Goal: Transaction & Acquisition: Purchase product/service

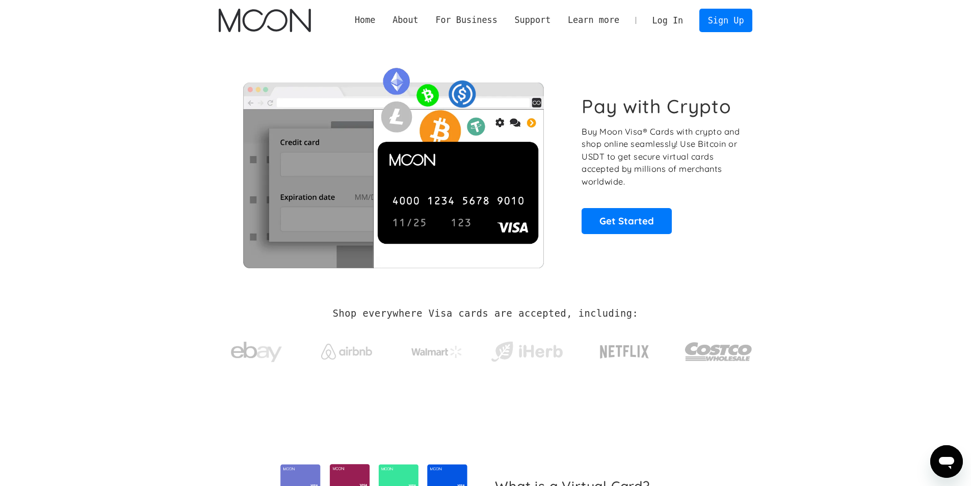
click at [674, 25] on link "Log In" at bounding box center [668, 20] width 48 height 22
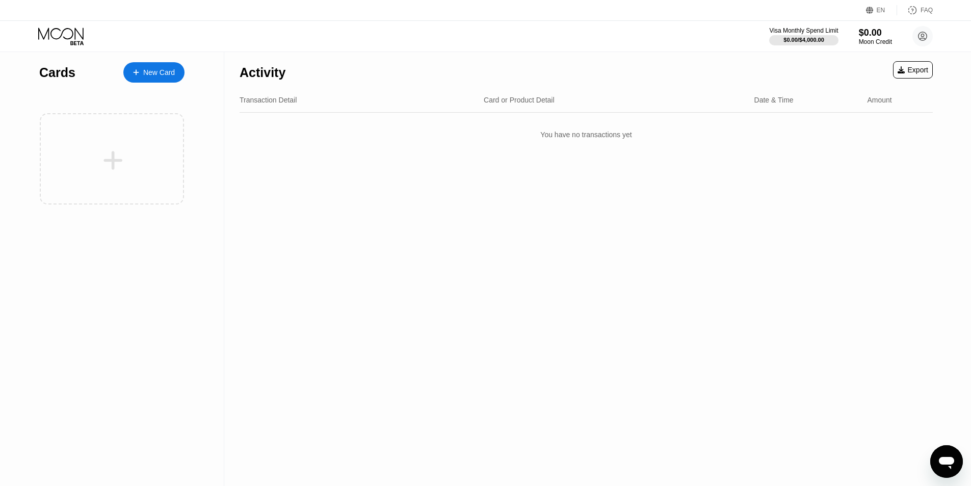
click at [155, 71] on div "New Card" at bounding box center [159, 72] width 32 height 9
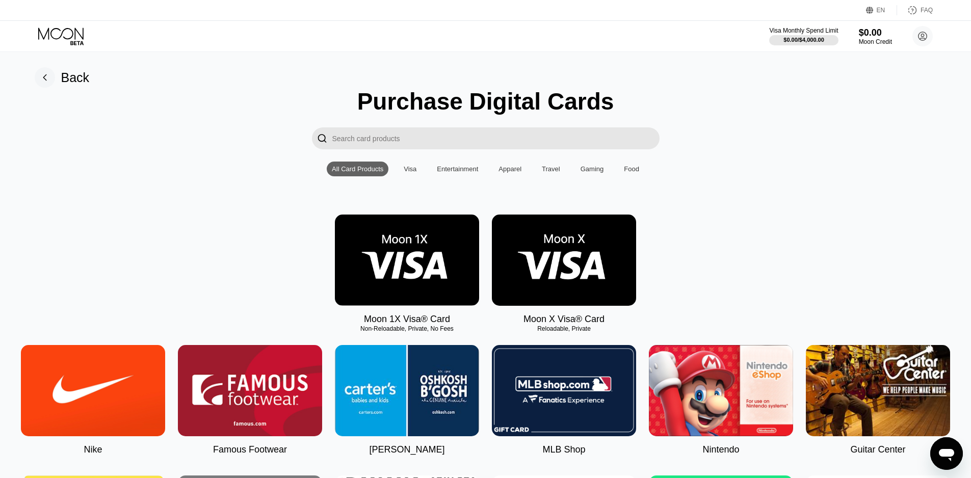
drag, startPoint x: 361, startPoint y: 334, endPoint x: 467, endPoint y: 334, distance: 105.5
click at [467, 332] on div "Non-Reloadable, Private, No Fees" at bounding box center [407, 328] width 144 height 7
click at [439, 284] on img at bounding box center [407, 260] width 144 height 91
click at [564, 278] on img at bounding box center [564, 260] width 144 height 91
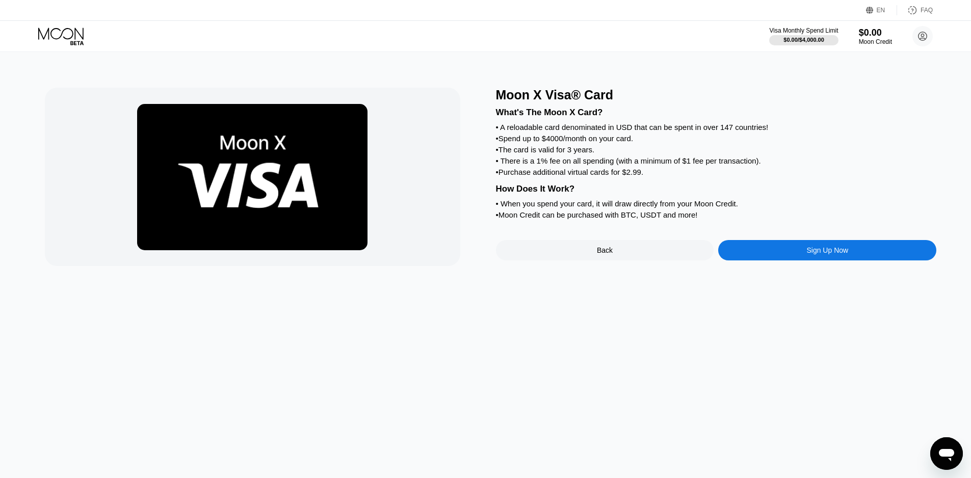
click at [796, 260] on div "Sign Up Now" at bounding box center [827, 250] width 218 height 20
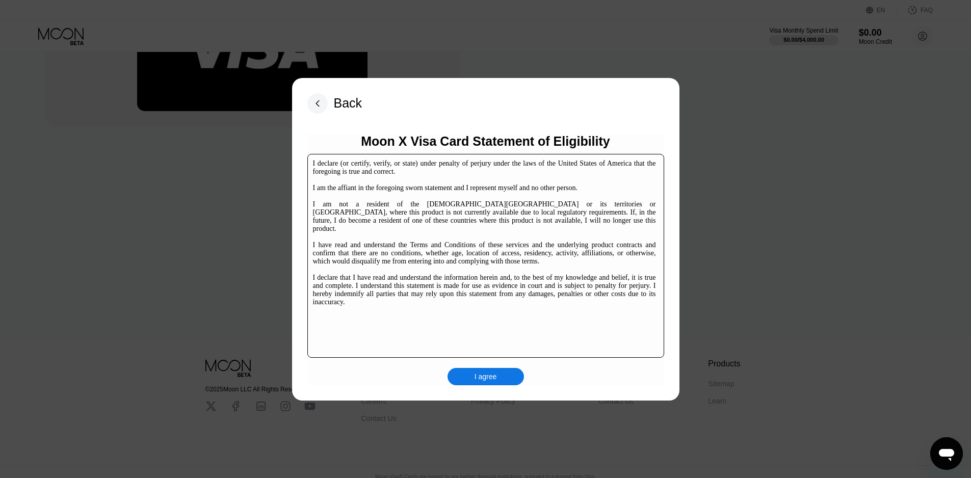
scroll to position [157, 0]
click at [498, 378] on div "I agree" at bounding box center [486, 376] width 76 height 17
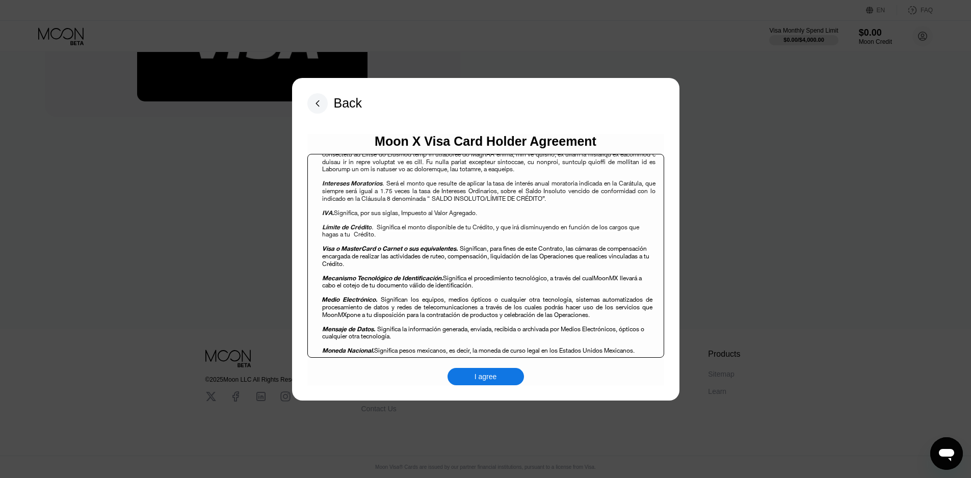
scroll to position [867, 0]
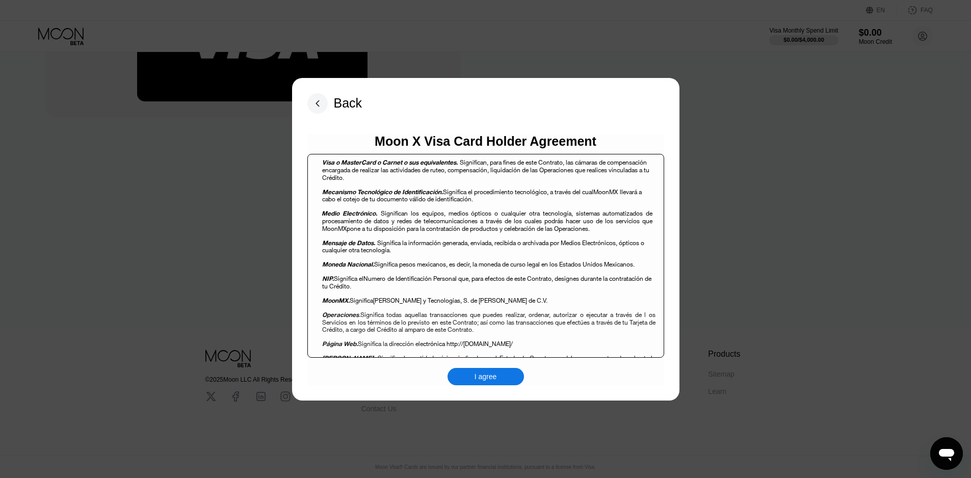
click at [501, 371] on div "I agree" at bounding box center [486, 376] width 76 height 17
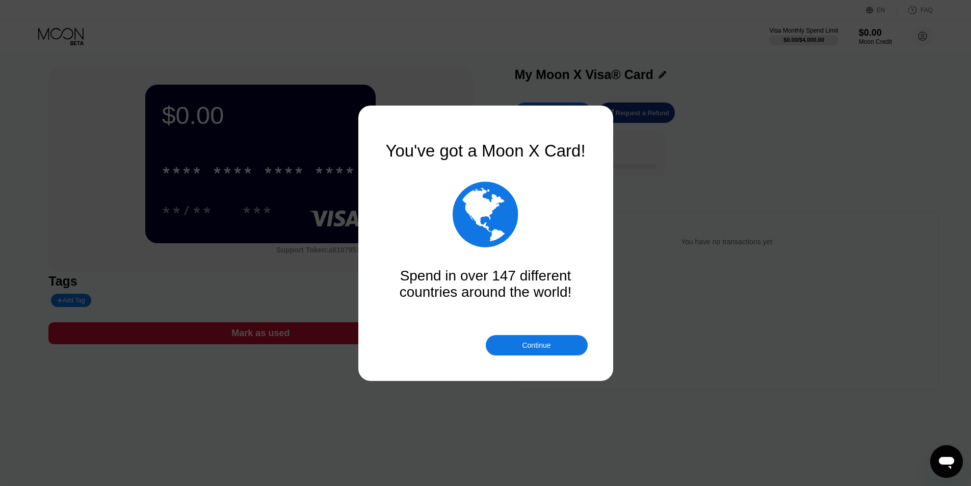
click at [544, 346] on div "Continue" at bounding box center [536, 345] width 29 height 8
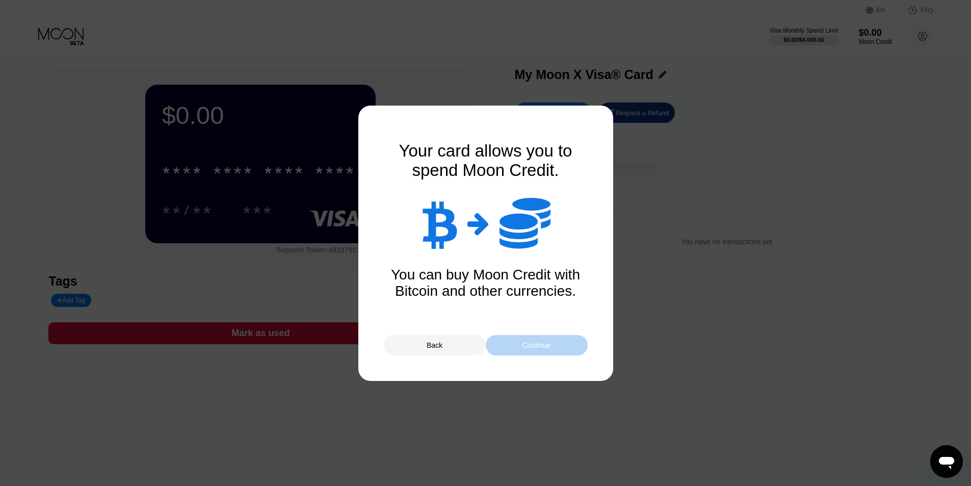
click at [544, 343] on div "Continue" at bounding box center [536, 345] width 29 height 8
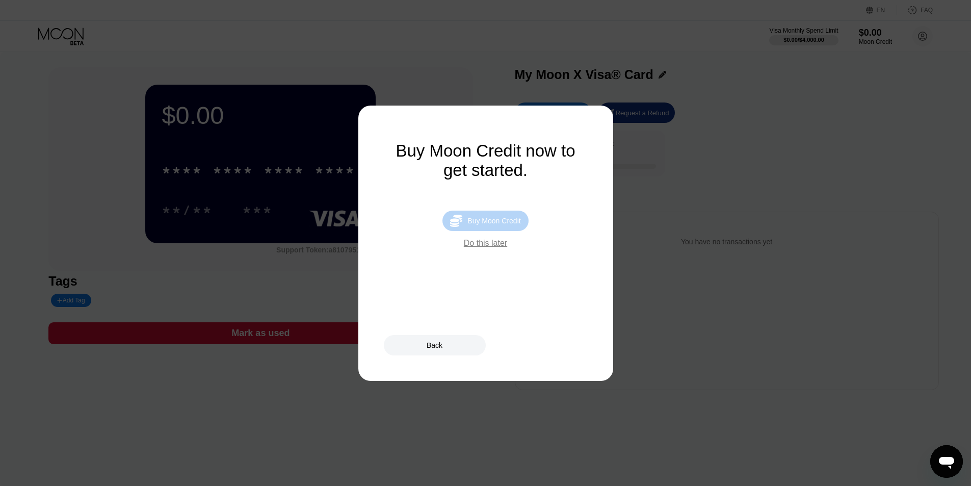
click at [493, 225] on div "Buy Moon Credit" at bounding box center [493, 221] width 53 height 8
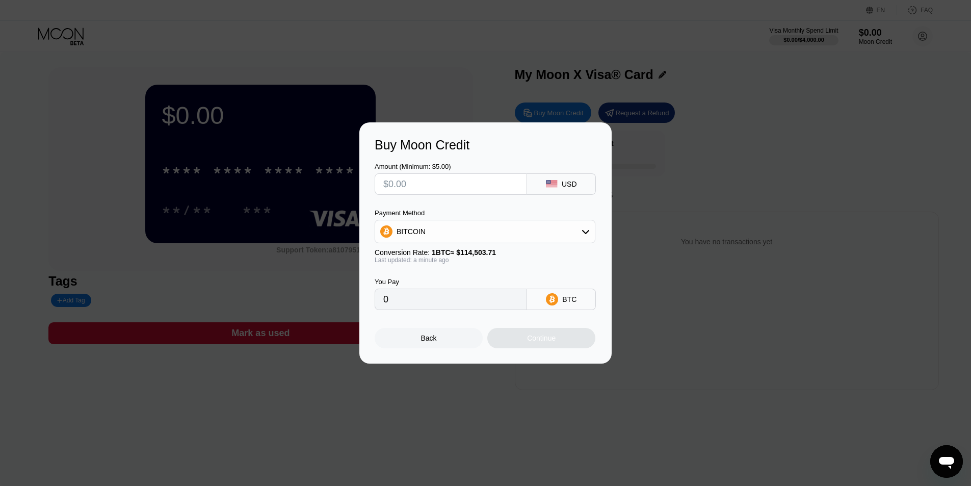
click at [514, 231] on div "BITCOIN" at bounding box center [485, 231] width 220 height 20
click at [466, 285] on div "USDT on TRON" at bounding box center [491, 282] width 192 height 8
type input "0.00"
click at [475, 305] on input "0.00" at bounding box center [450, 299] width 135 height 20
drag, startPoint x: 380, startPoint y: 294, endPoint x: 374, endPoint y: 292, distance: 6.4
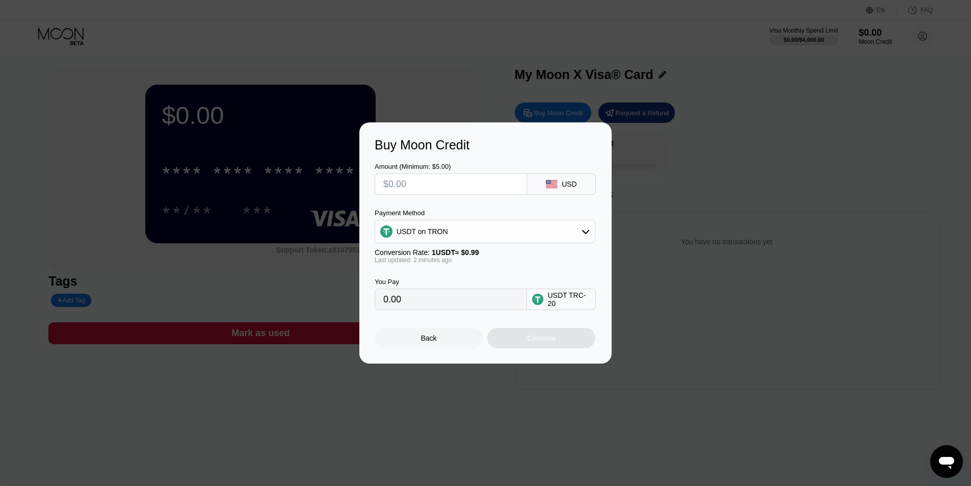
click at [374, 292] on div "Buy Moon Credit Amount (Minimum: $5.00) USD Payment Method USDT on TRON Convers…" at bounding box center [485, 242] width 252 height 241
click at [397, 179] on input "text" at bounding box center [450, 184] width 135 height 20
type input "$5"
type input "5.05"
type input "$50"
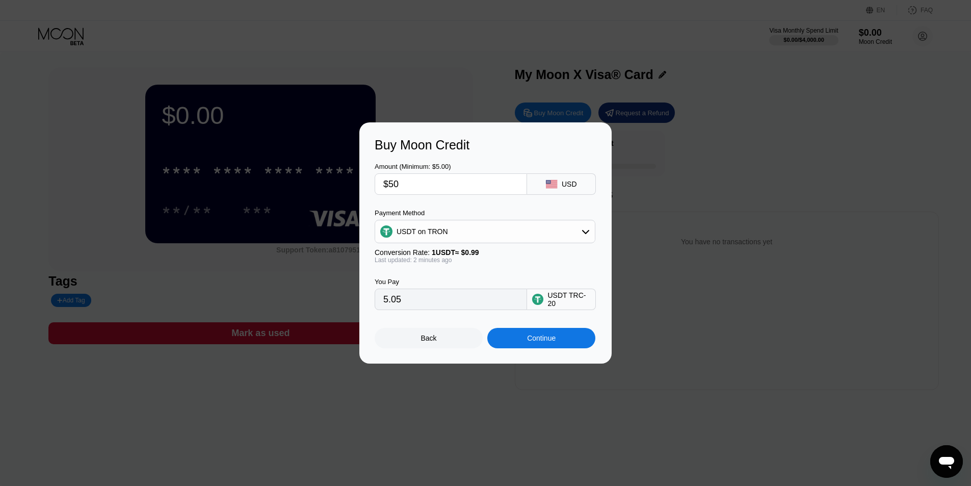
type input "50.51"
type input "$50"
click at [696, 150] on div "Buy Moon Credit Amount (Minimum: $5.00) $50 USD Payment Method USDT on TRON Con…" at bounding box center [485, 242] width 971 height 241
click at [430, 348] on div "Back" at bounding box center [429, 338] width 108 height 20
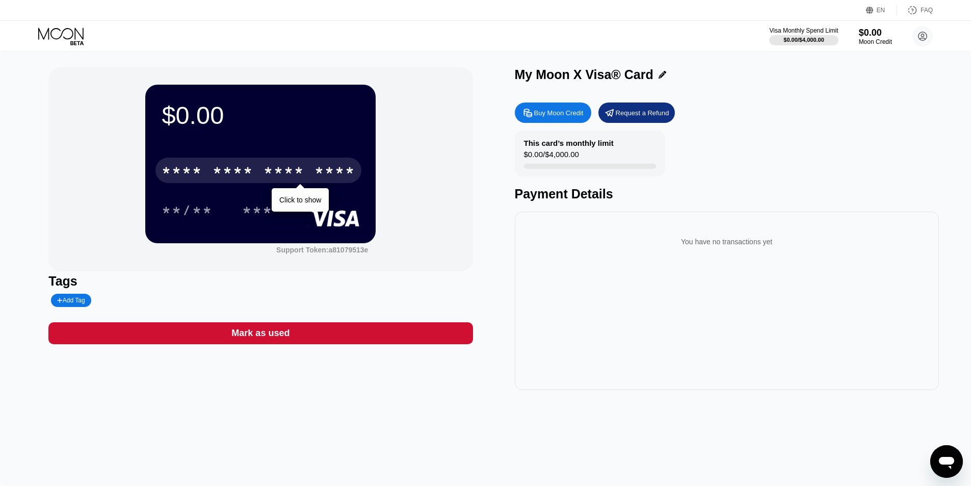
click at [278, 169] on div "* * * *" at bounding box center [284, 172] width 41 height 16
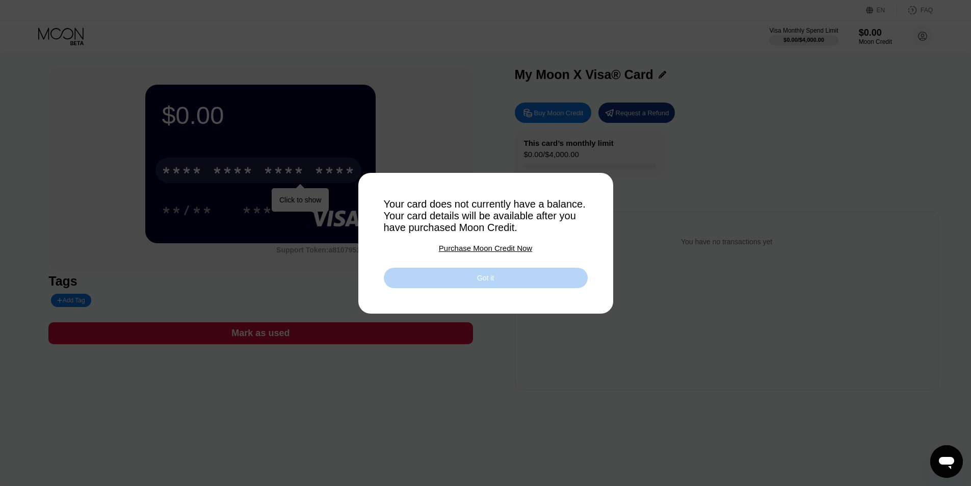
click at [508, 283] on div "Got it" at bounding box center [486, 278] width 204 height 20
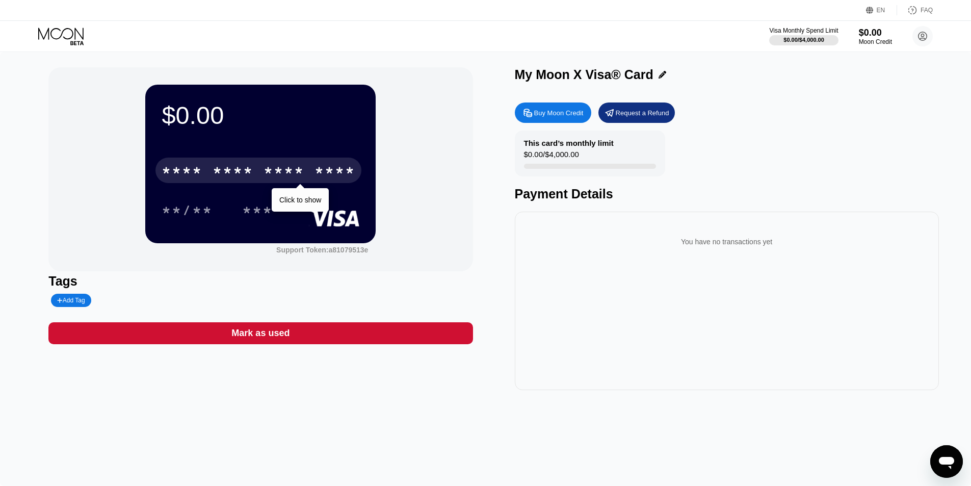
click at [618, 114] on div "Request a Refund" at bounding box center [643, 113] width 54 height 9
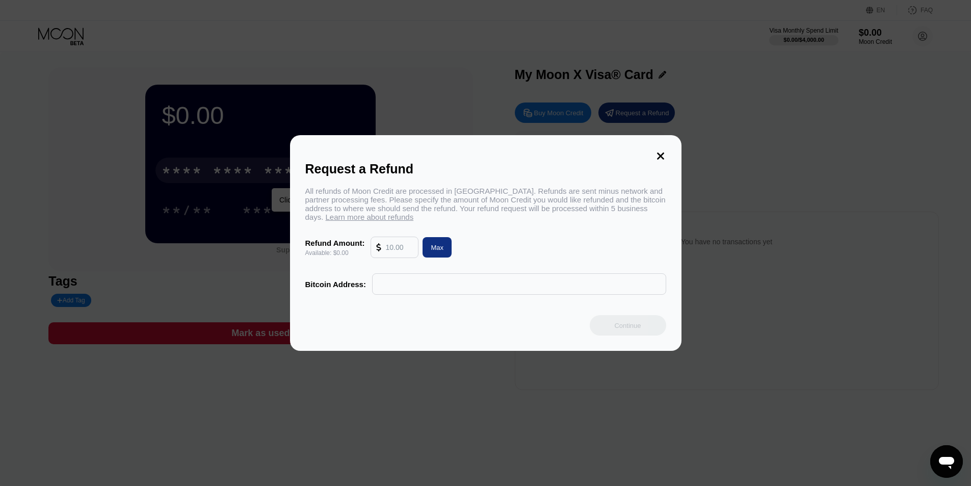
click at [659, 152] on icon at bounding box center [660, 155] width 7 height 7
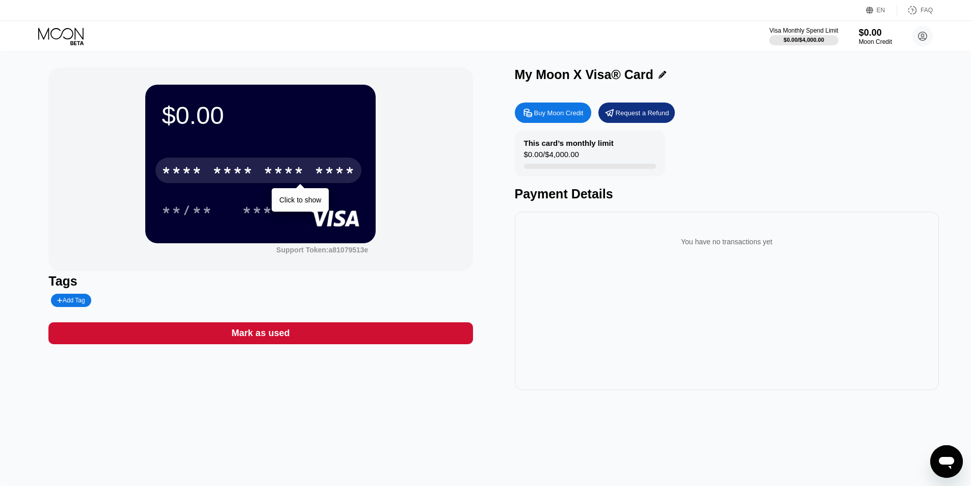
click at [556, 117] on div "Buy Moon Credit" at bounding box center [558, 113] width 49 height 9
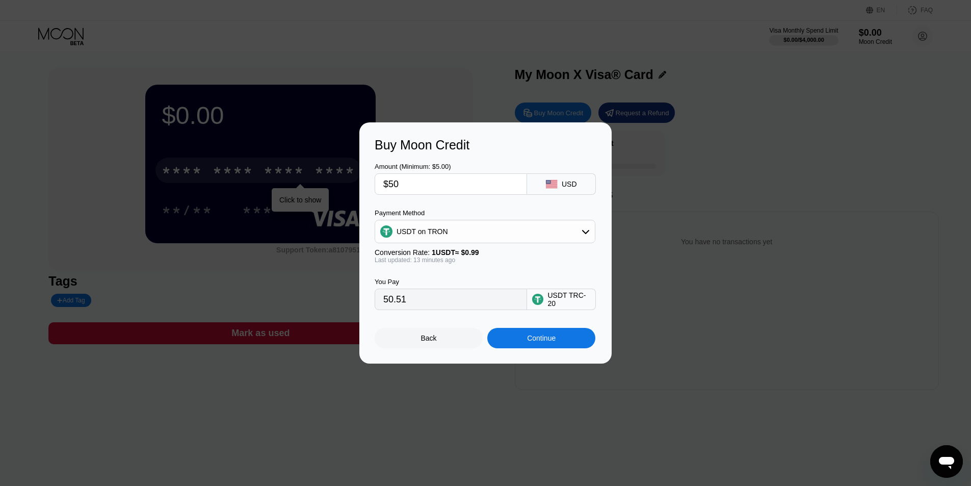
drag, startPoint x: 396, startPoint y: 184, endPoint x: 386, endPoint y: 182, distance: 9.7
click at [386, 182] on input "$50" at bounding box center [450, 184] width 135 height 20
type input "$1"
type input "1.01"
type input "$10"
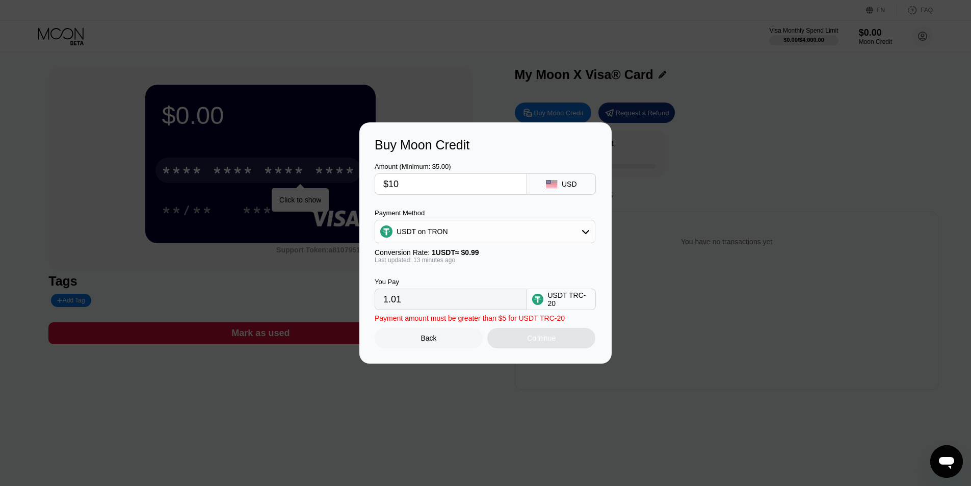
type input "10.10"
type input "$100"
type input "101.01"
click at [398, 181] on input "$100" at bounding box center [450, 184] width 135 height 20
type input "$150"
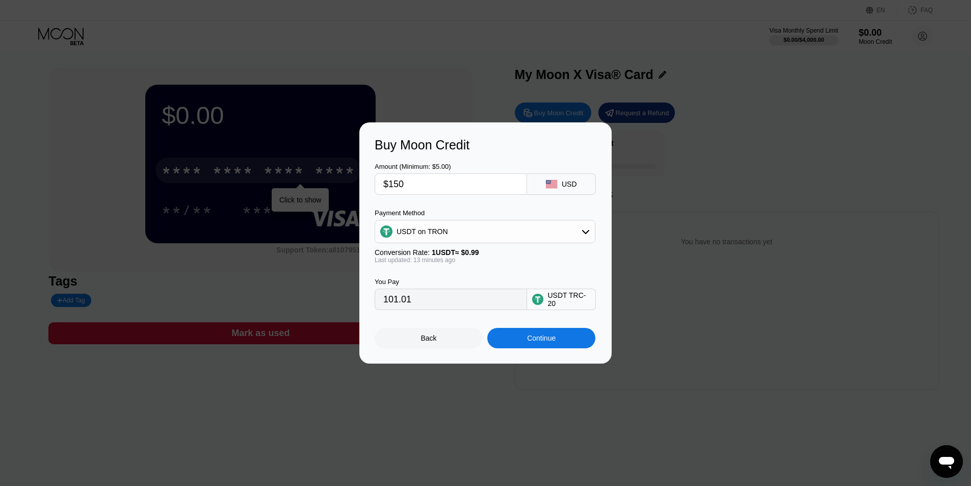
type input "151.52"
type input "$150"
click at [543, 341] on div "Continue" at bounding box center [541, 338] width 29 height 8
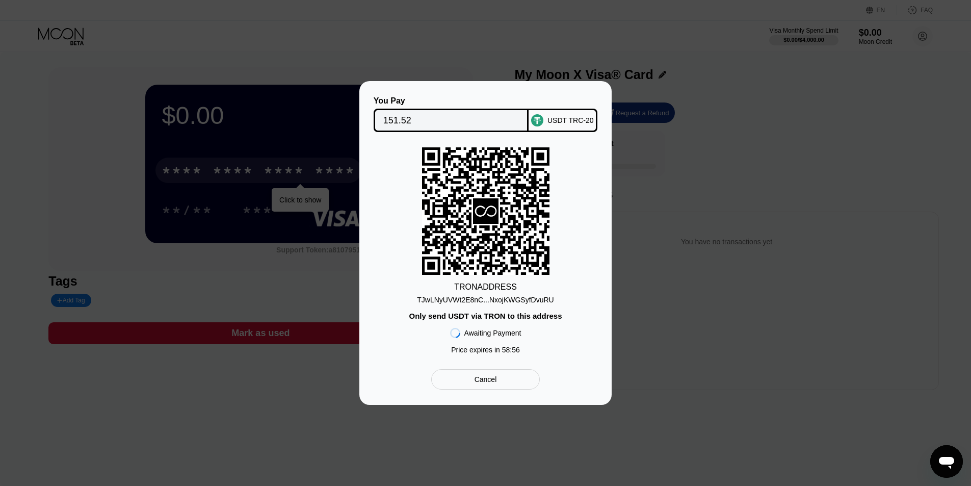
click at [502, 299] on div "TJwLNyUVWt2E8nC...NxojKWGSyfDvuRU" at bounding box center [485, 300] width 137 height 8
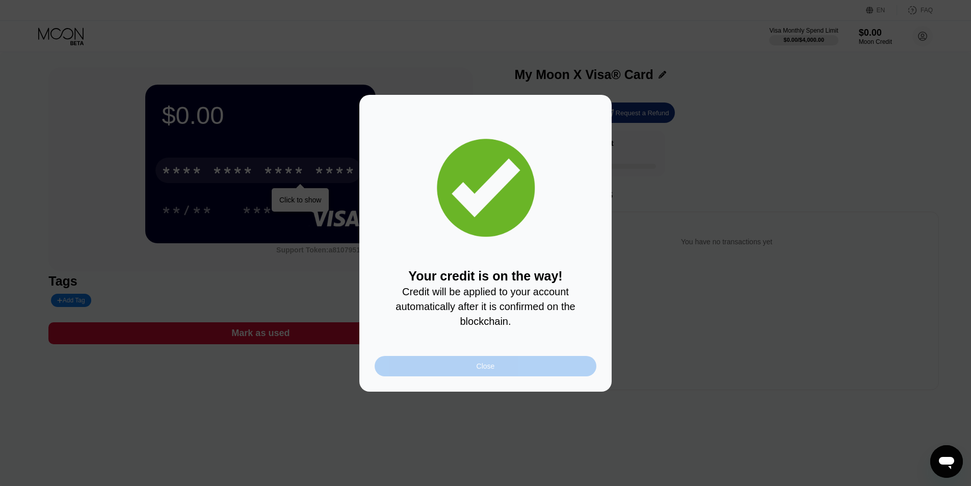
click at [494, 370] on div "Close" at bounding box center [486, 366] width 18 height 8
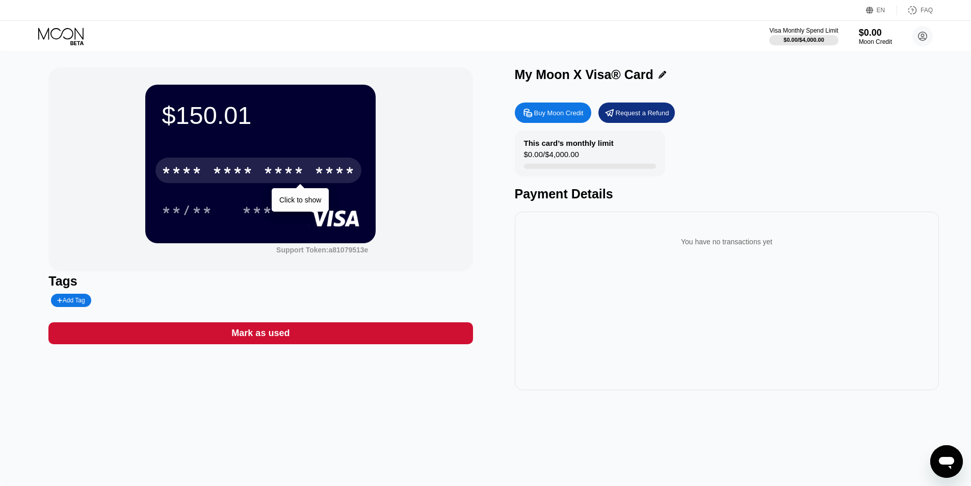
click at [272, 172] on div "* * * *" at bounding box center [284, 172] width 41 height 16
click at [275, 170] on div "* * * *" at bounding box center [284, 172] width 41 height 16
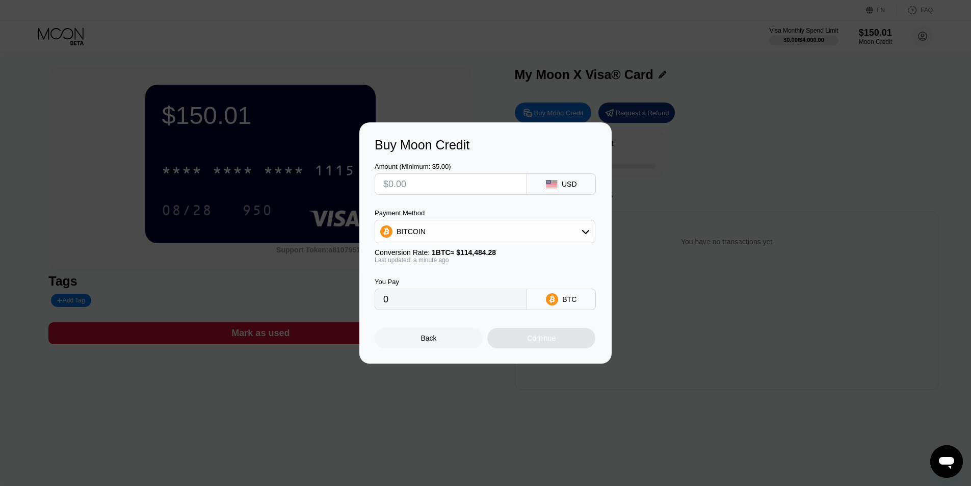
click at [769, 143] on div "Buy Moon Credit Amount (Minimum: $5.00) USD Payment Method BITCOIN Conversion R…" at bounding box center [485, 242] width 971 height 241
